Goal: Task Accomplishment & Management: Complete application form

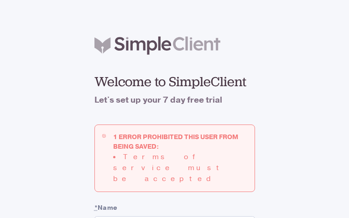
type input "[EMAIL_ADDRESS][DOMAIN_NAME]"
checkbox input "false"
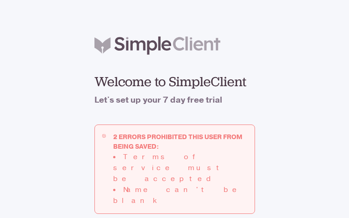
type input "bJOhGhCBDeIwIttZ"
type input "WyQEubRqkphlt"
type input "[EMAIL_ADDRESS][DOMAIN_NAME]"
checkbox input "false"
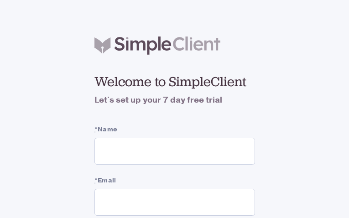
type input "AUBuRHMbVhzfiu"
type input "SwtQGCNUbhE"
type input "[EMAIL_ADDRESS][DOMAIN_NAME]"
